Goal: Task Accomplishment & Management: Manage account settings

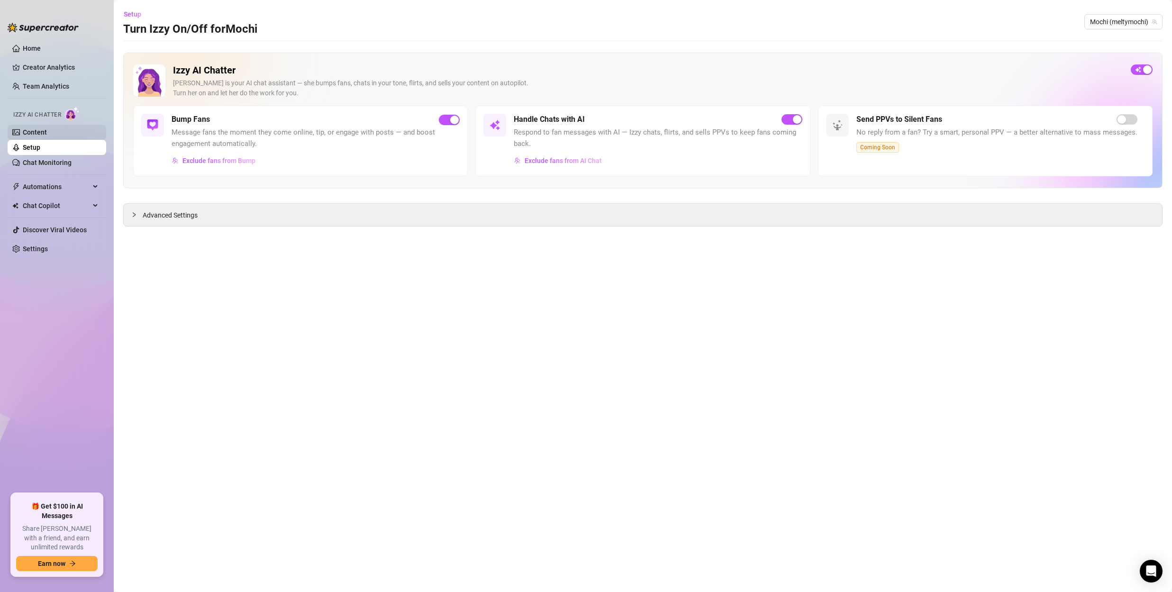
click at [36, 132] on link "Content" at bounding box center [35, 132] width 24 height 8
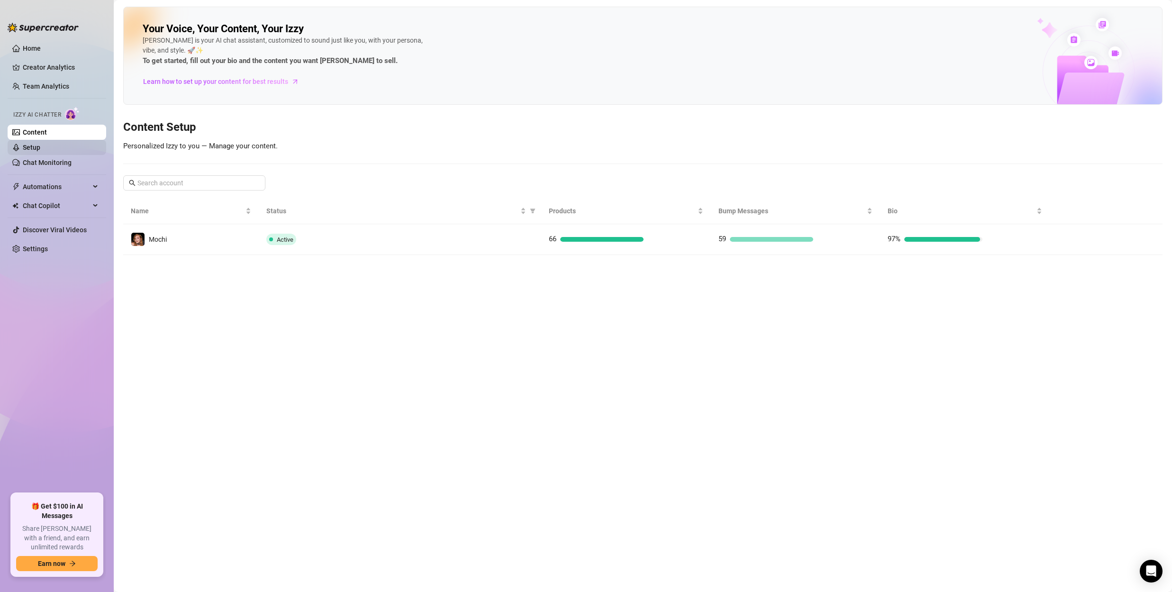
click at [36, 148] on link "Setup" at bounding box center [32, 148] width 18 height 8
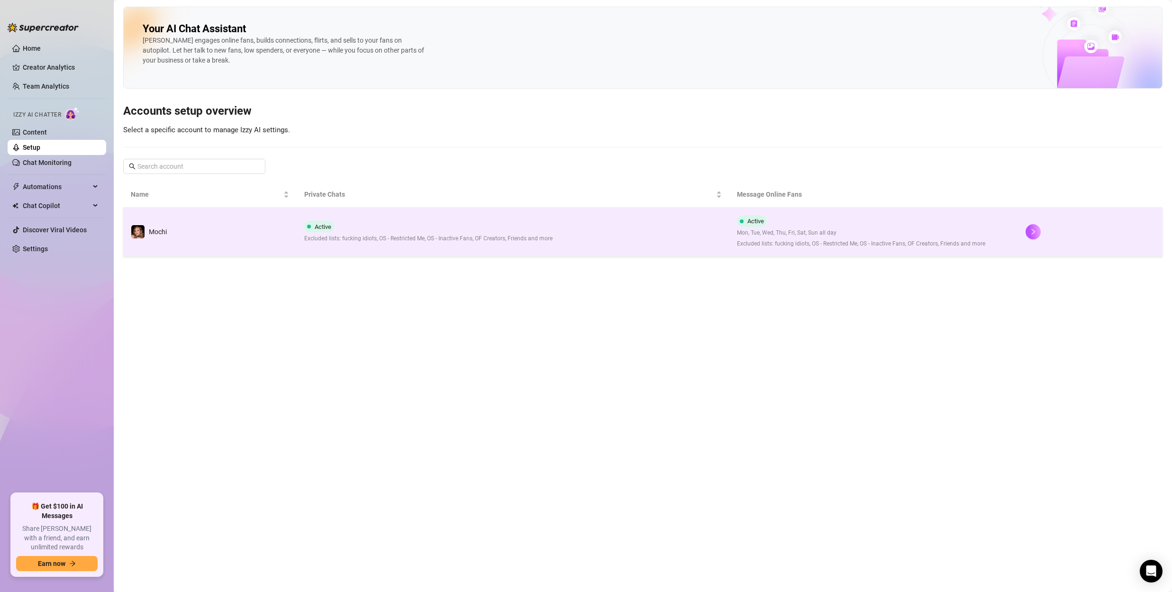
click at [461, 228] on div "Active Excluded lists: fucking idiots, OS - Restricted Me, OS - Inactive Fans, …" at bounding box center [428, 232] width 248 height 22
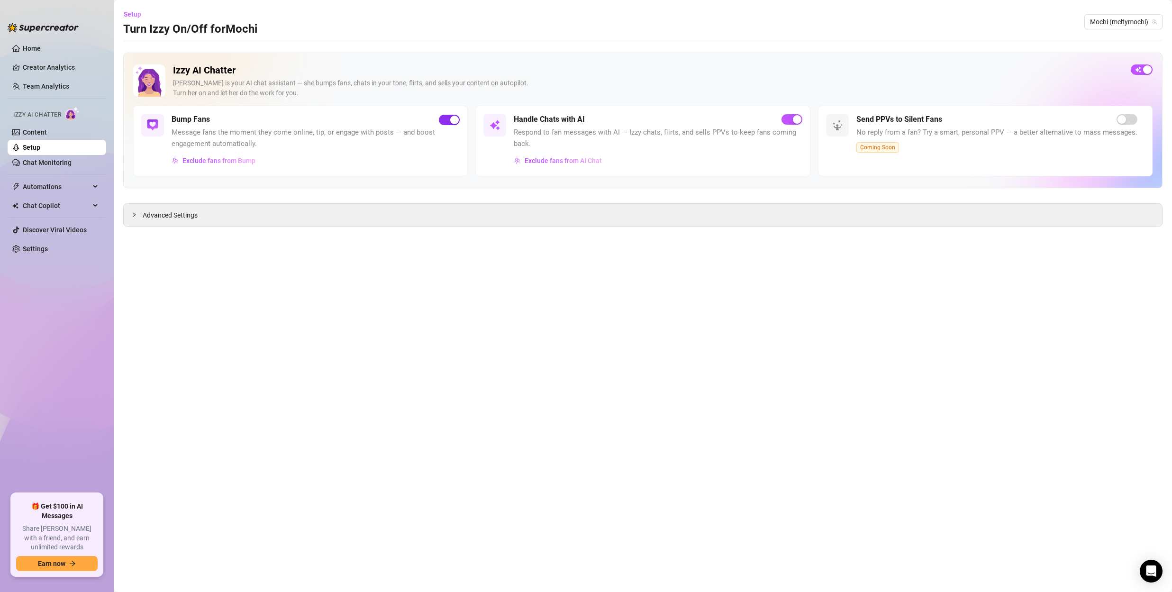
click at [453, 116] on div "button" at bounding box center [454, 120] width 9 height 9
